Goal: Task Accomplishment & Management: Manage account settings

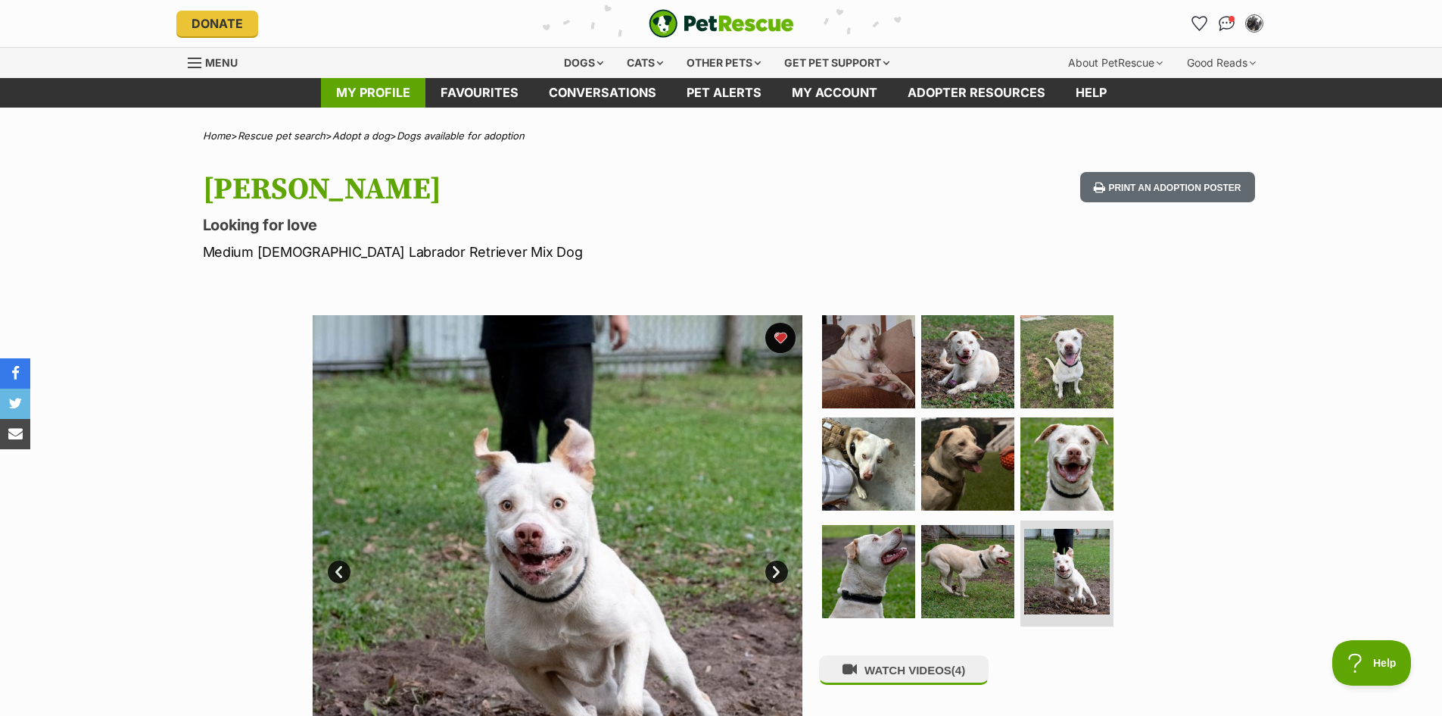
click at [388, 95] on link "My profile" at bounding box center [373, 93] width 104 height 30
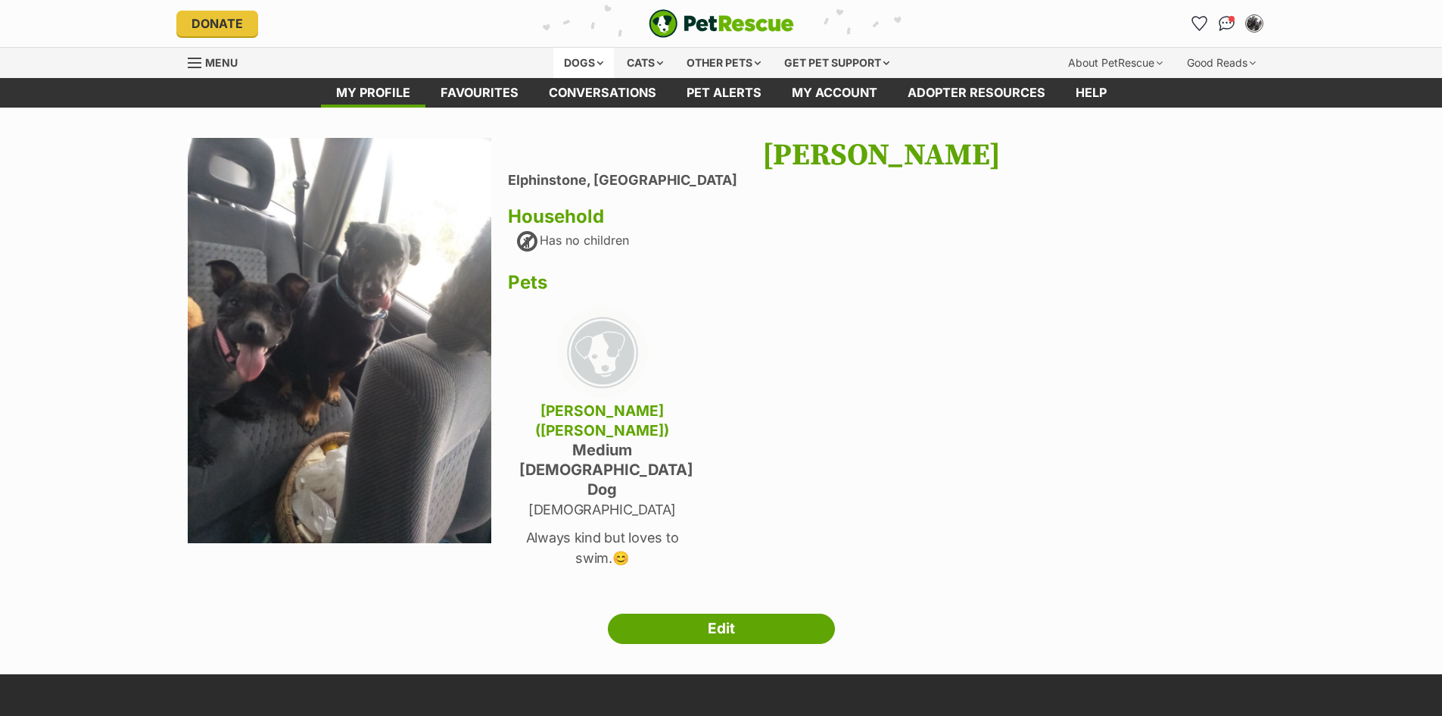
click at [579, 61] on div "Dogs" at bounding box center [583, 63] width 61 height 30
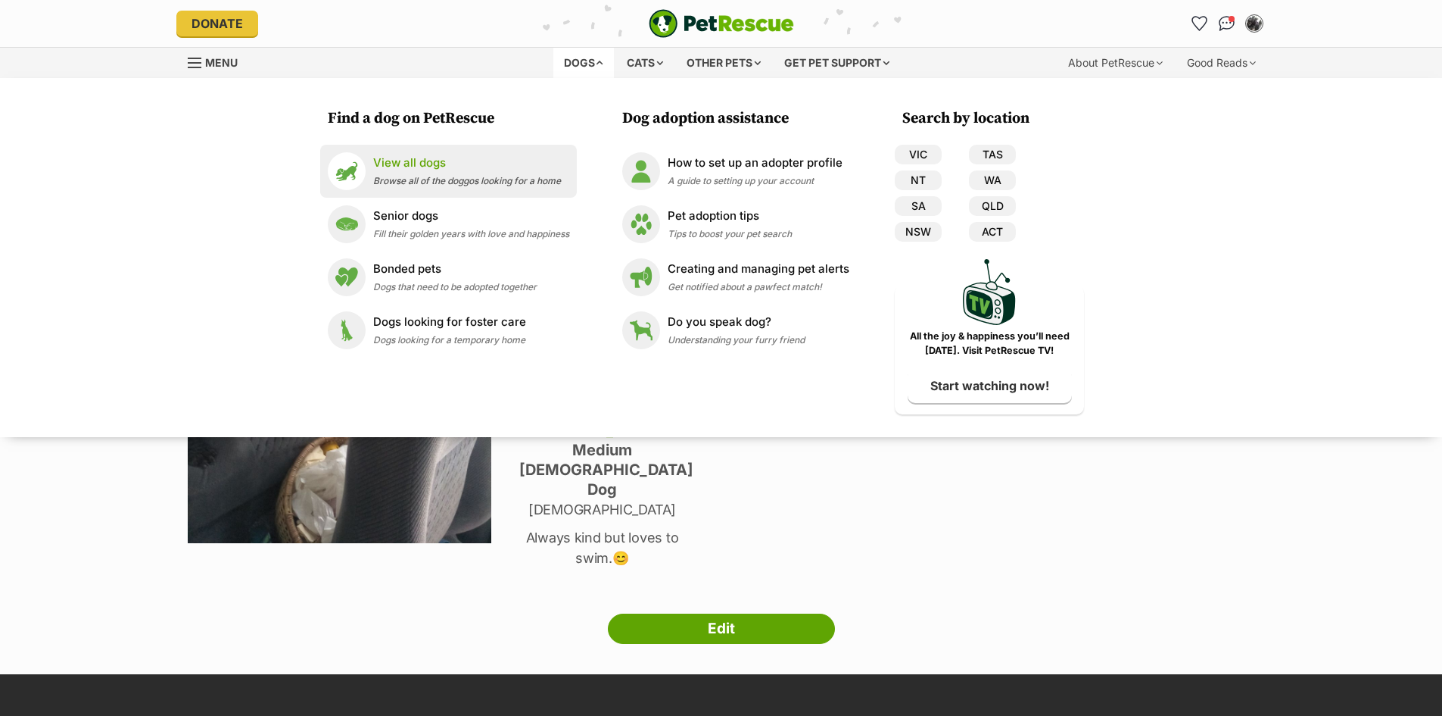
click at [419, 160] on p "View all dogs" at bounding box center [467, 162] width 188 height 17
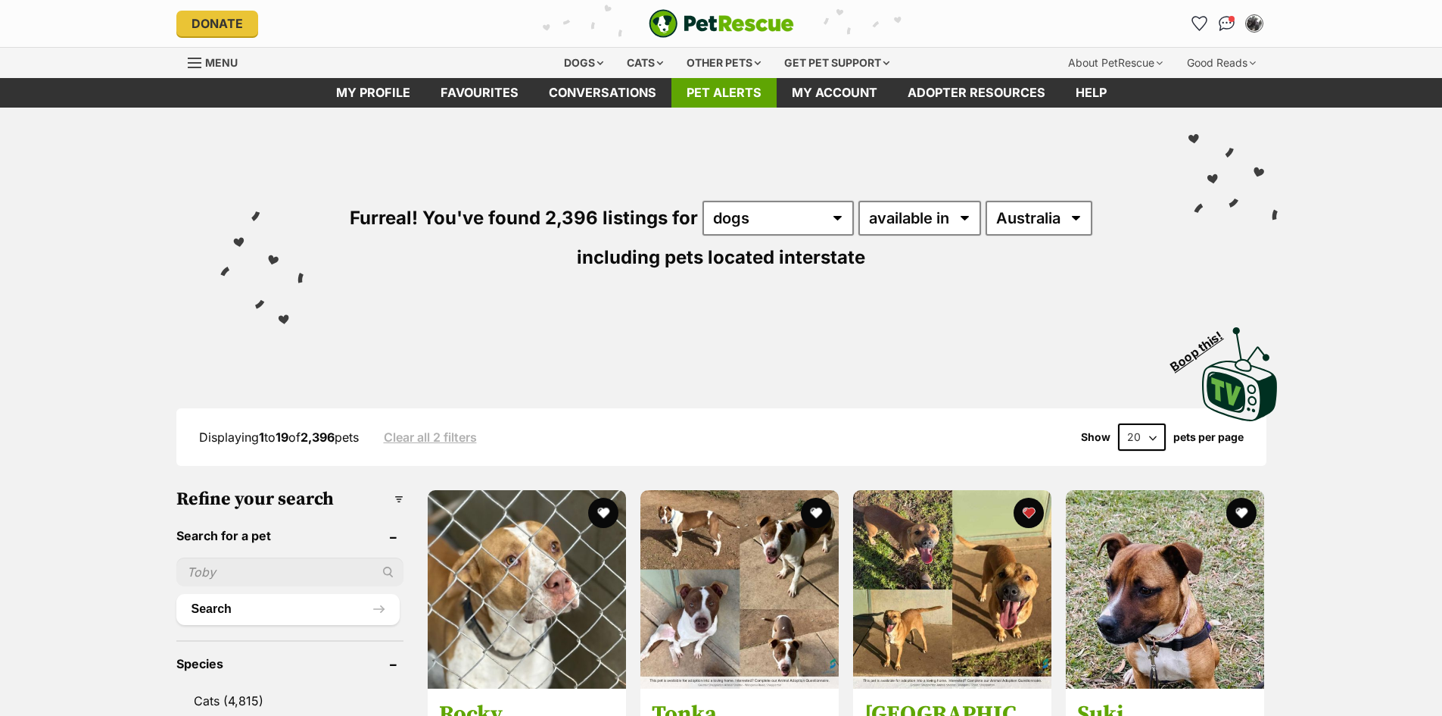
click at [721, 87] on link "Pet alerts" at bounding box center [724, 93] width 105 height 30
click at [721, 98] on link "Pet alerts" at bounding box center [724, 93] width 105 height 30
